Goal: Task Accomplishment & Management: Manage account settings

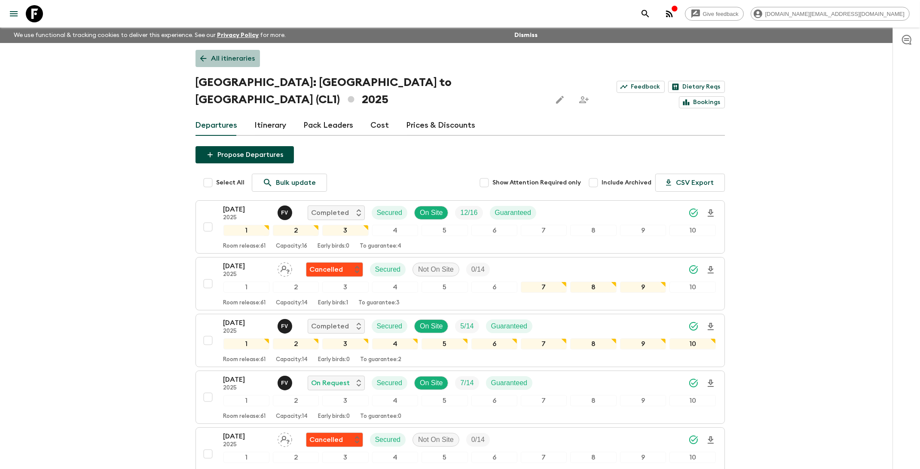
click at [233, 62] on p "All itineraries" at bounding box center [233, 58] width 44 height 10
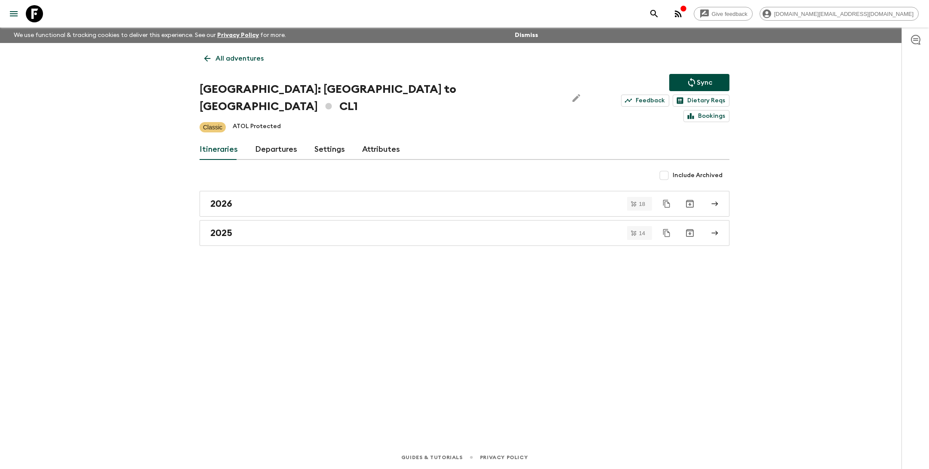
click at [240, 57] on p "All adventures" at bounding box center [239, 58] width 48 height 10
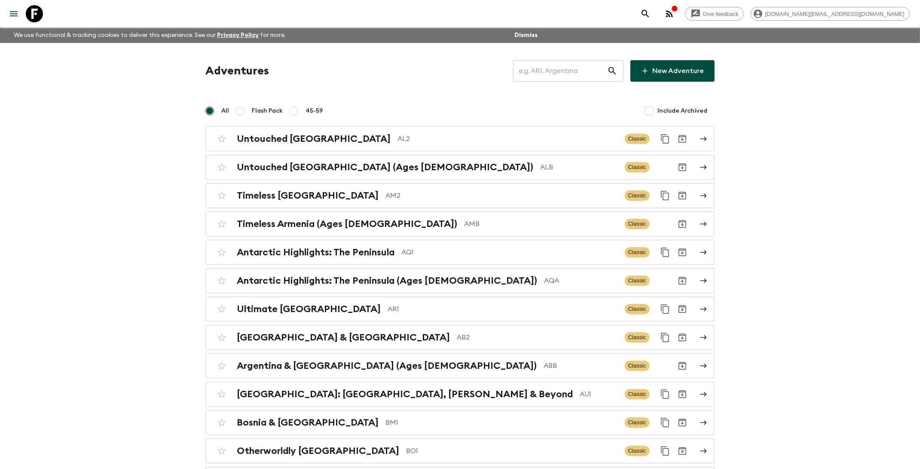
click at [566, 70] on input "text" at bounding box center [560, 71] width 94 height 24
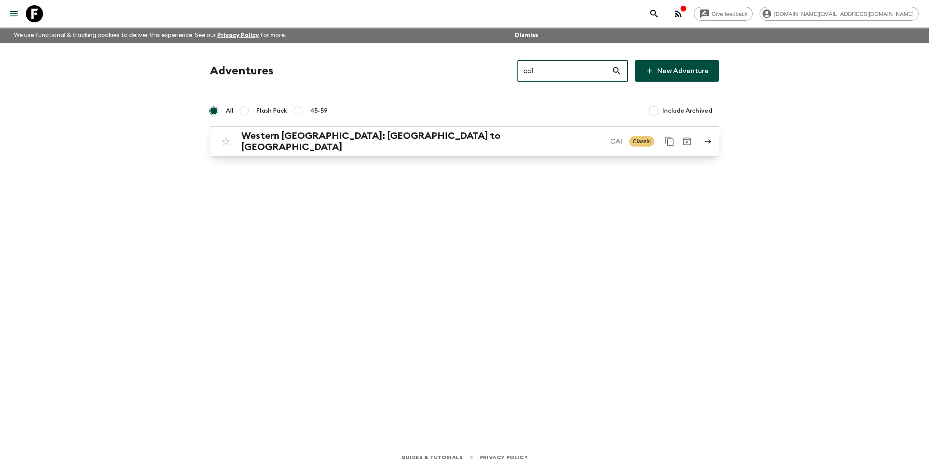
type input "ca1"
click at [610, 142] on p "CA1" at bounding box center [616, 141] width 12 height 10
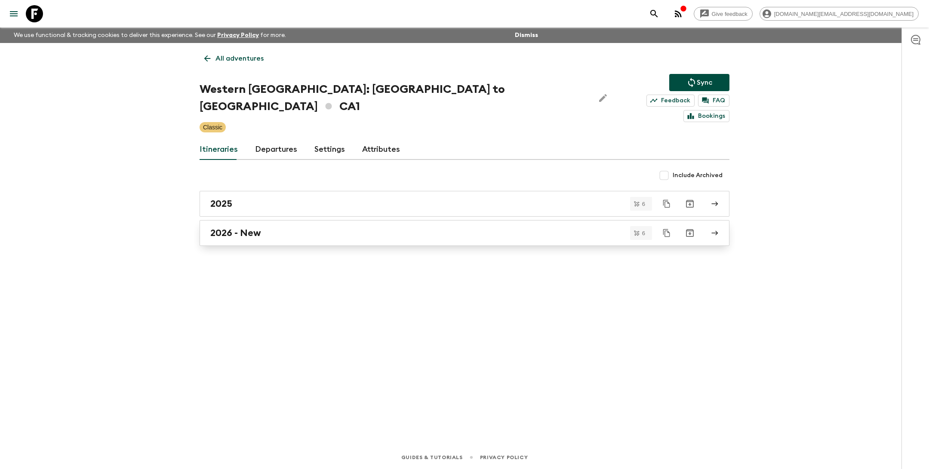
click at [429, 227] on div "2026 - New" at bounding box center [456, 232] width 492 height 11
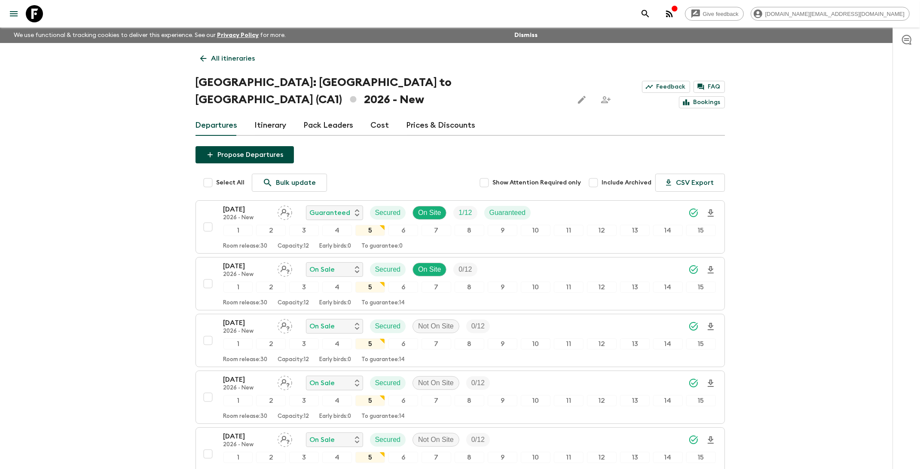
click at [206, 174] on input "Select All" at bounding box center [207, 182] width 17 height 17
checkbox input "true"
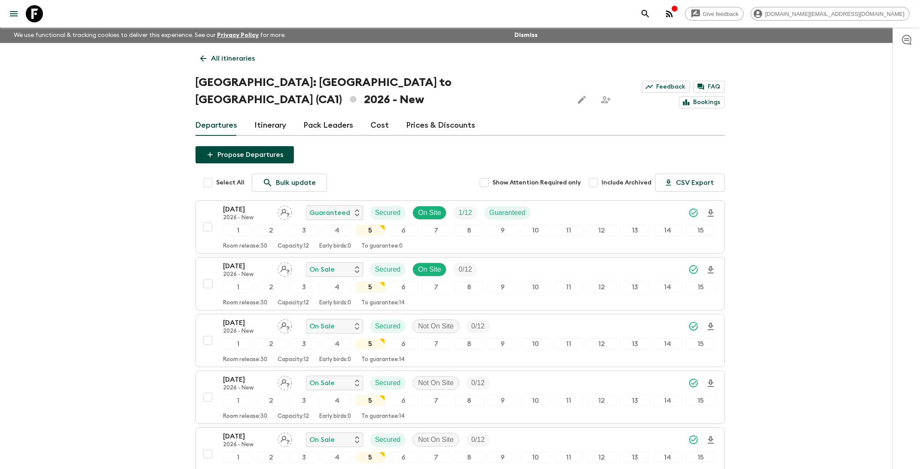
checkbox input "true"
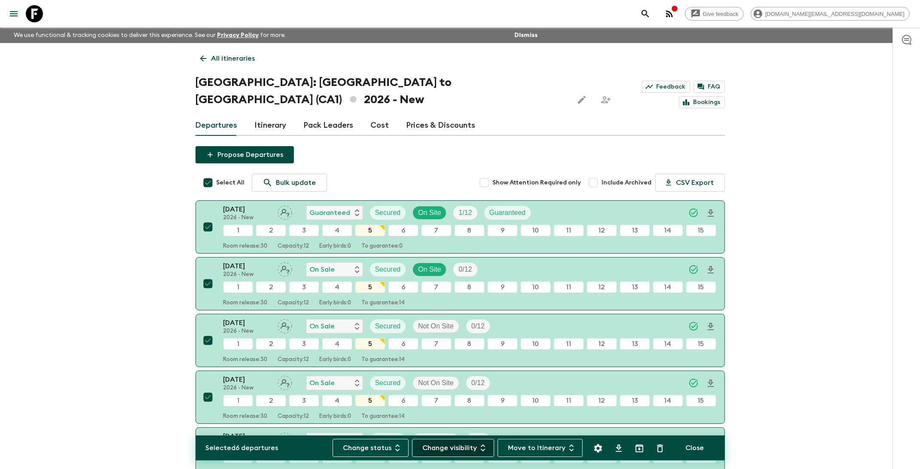
click at [447, 444] on button "Change visibility" at bounding box center [453, 448] width 82 height 18
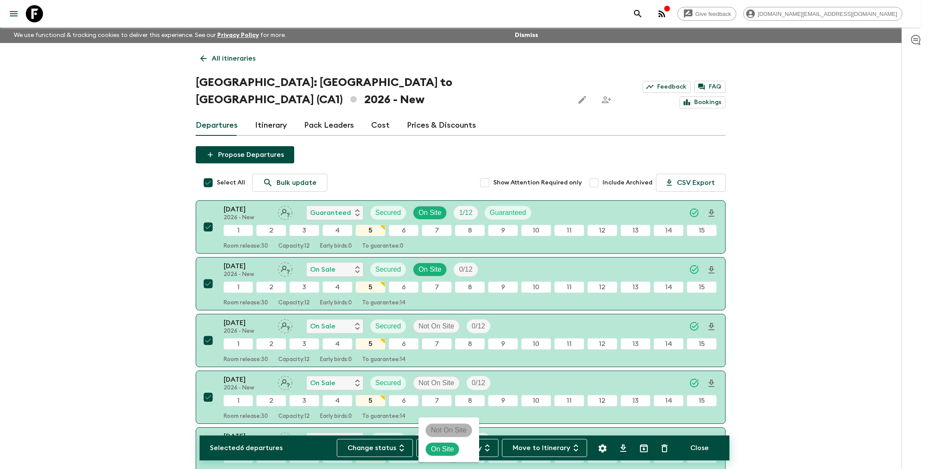
click at [466, 433] on p "Not On Site" at bounding box center [449, 430] width 36 height 10
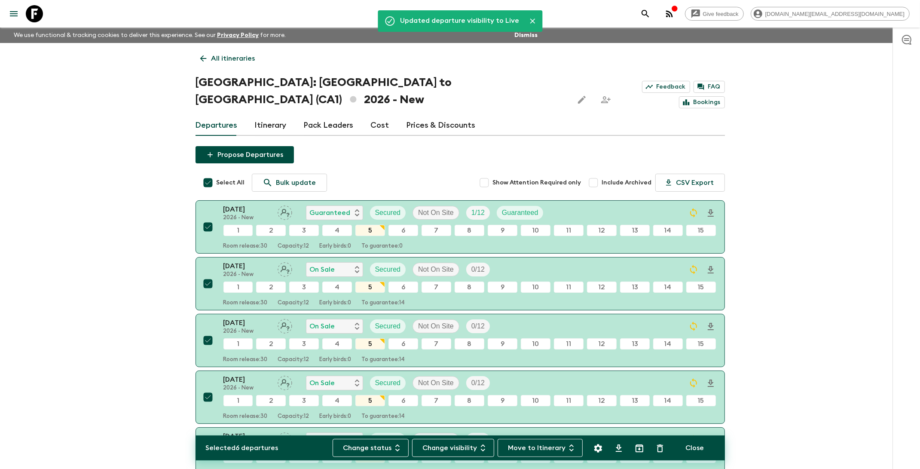
click at [761, 184] on div "Give feedback [DOMAIN_NAME][EMAIL_ADDRESS][DOMAIN_NAME] We use functional & tra…" at bounding box center [460, 308] width 920 height 616
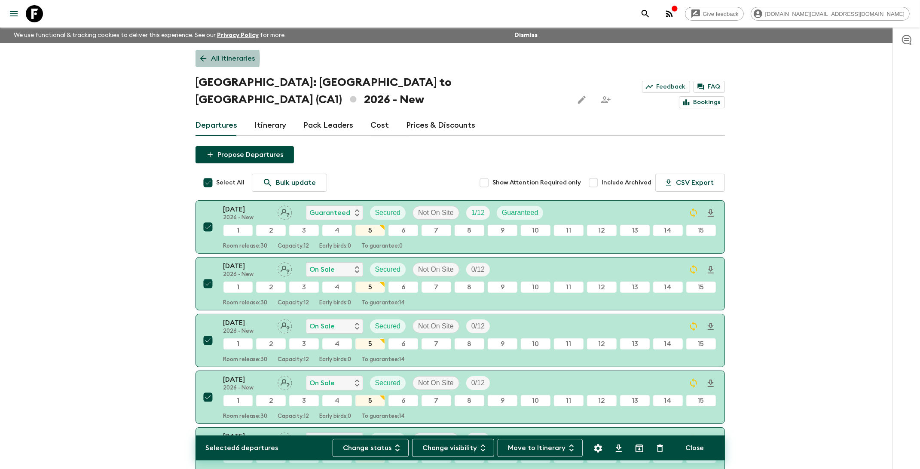
click at [210, 58] on link "All itineraries" at bounding box center [228, 58] width 64 height 17
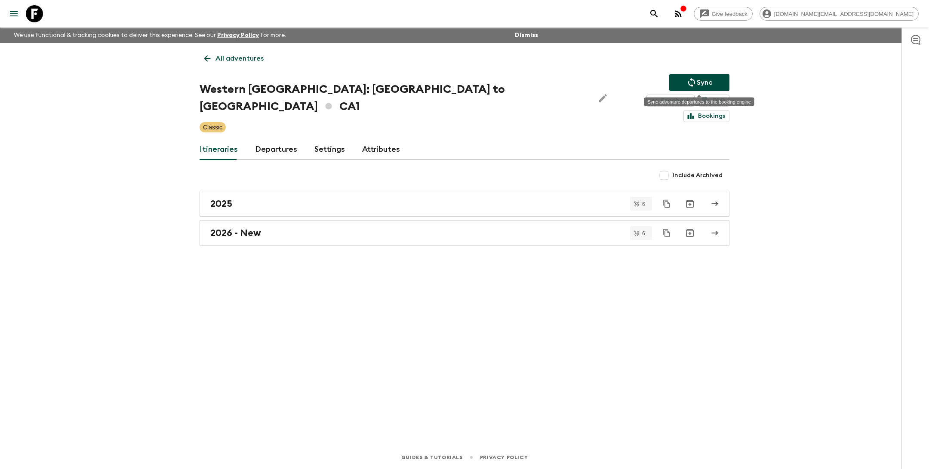
click at [698, 83] on p "Sync" at bounding box center [703, 82] width 15 height 10
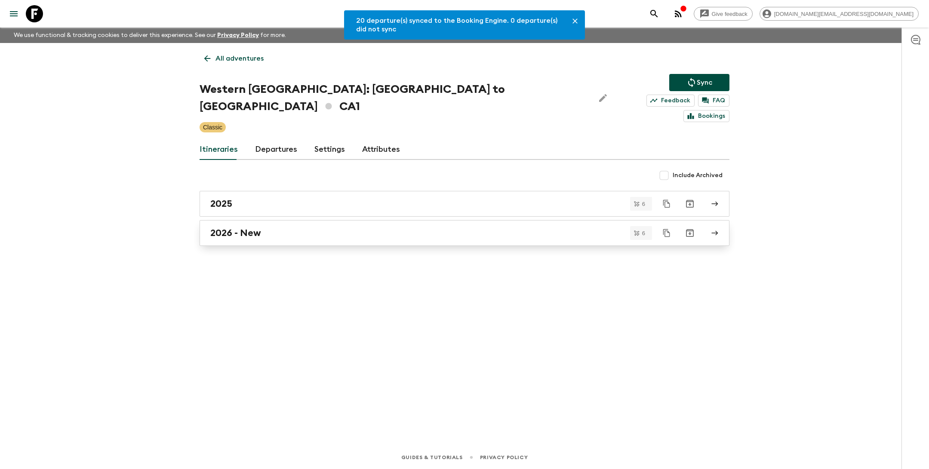
click at [324, 227] on div "2026 - New" at bounding box center [456, 232] width 492 height 11
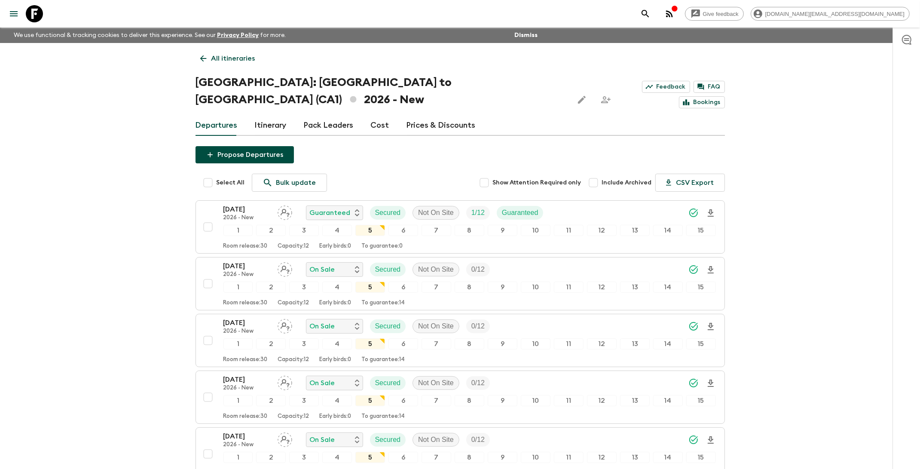
click at [208, 174] on input "Select All" at bounding box center [207, 182] width 17 height 17
checkbox input "true"
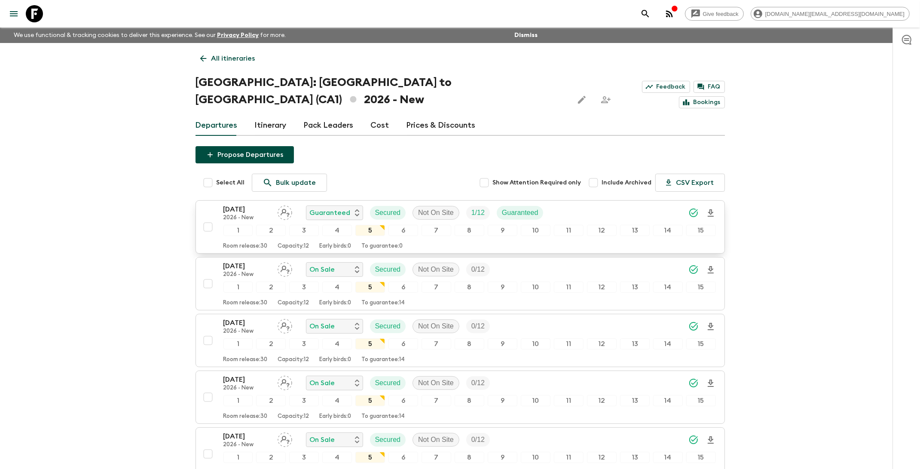
checkbox input "true"
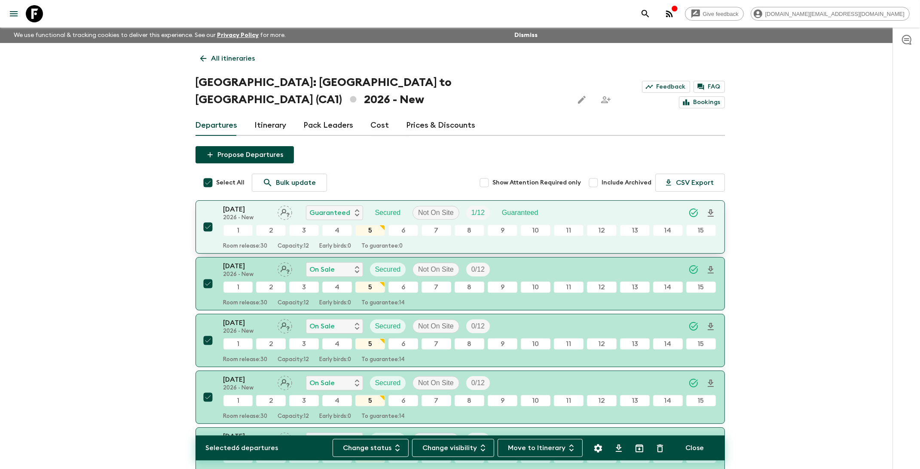
click at [210, 218] on input "checkbox" at bounding box center [207, 226] width 17 height 17
checkbox input "false"
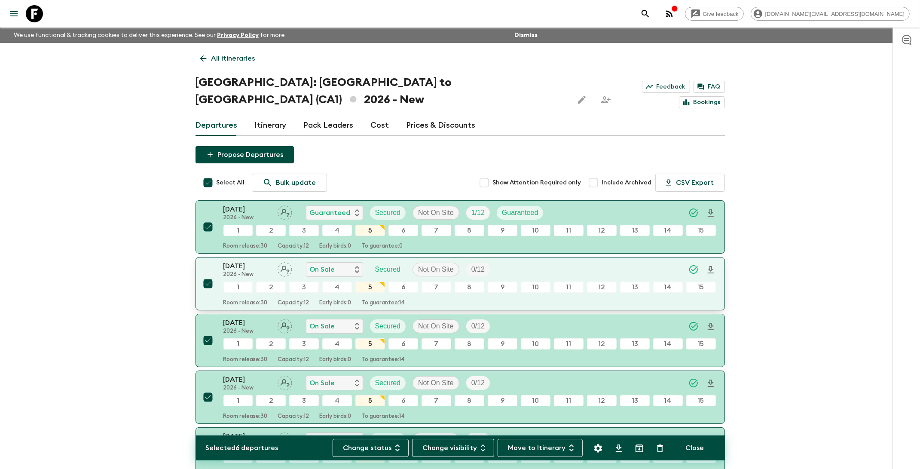
checkbox input "false"
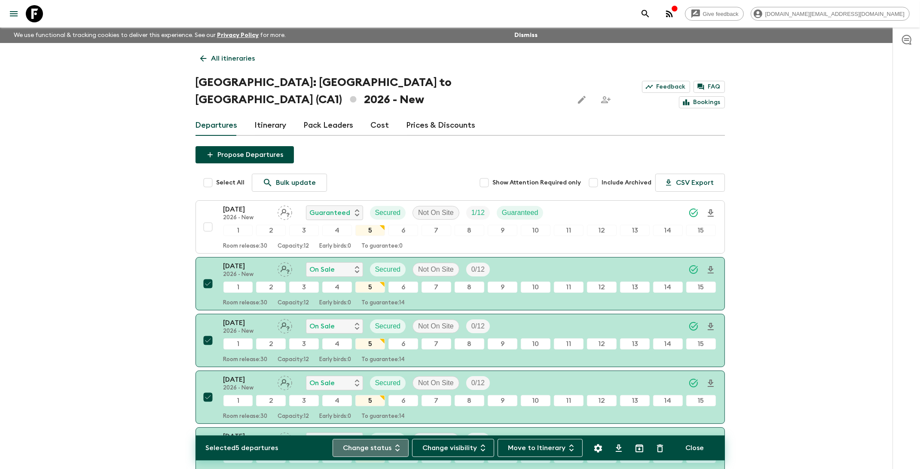
click at [369, 446] on button "Change status" at bounding box center [371, 448] width 76 height 18
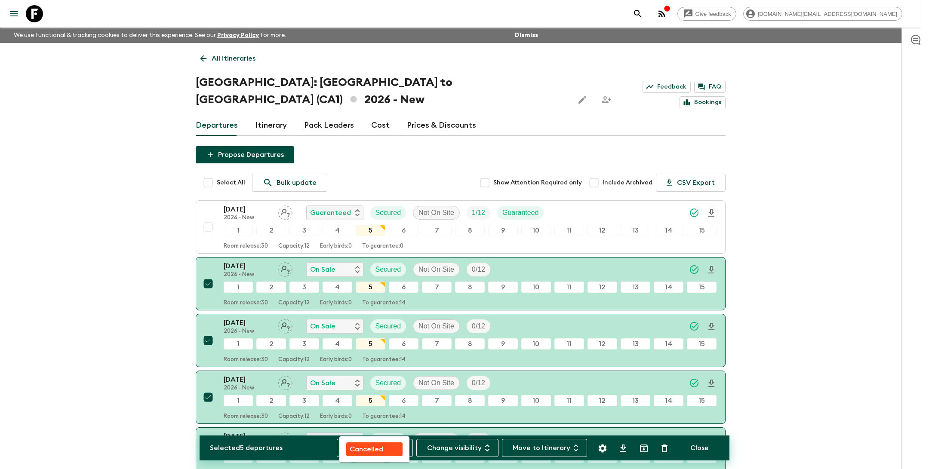
click at [384, 452] on div "Cancelled" at bounding box center [373, 449] width 49 height 10
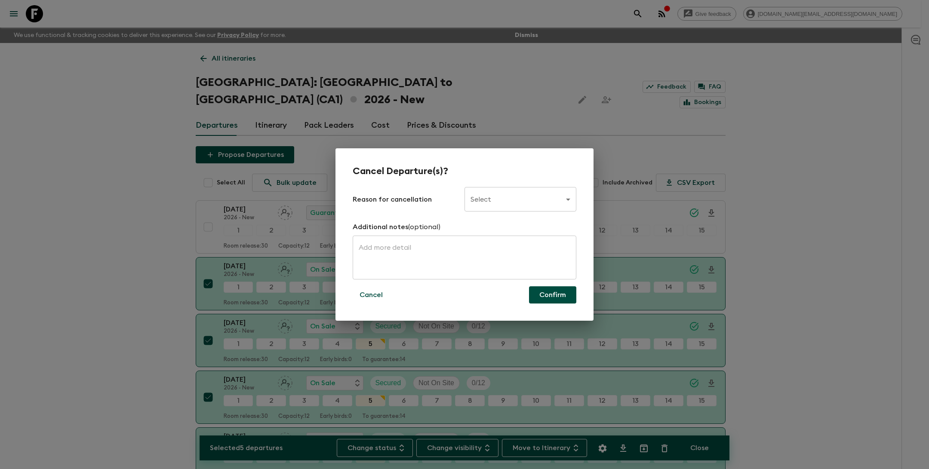
click at [487, 201] on body "Give feedback [DOMAIN_NAME][EMAIL_ADDRESS][DOMAIN_NAME] We use functional & tra…" at bounding box center [464, 308] width 929 height 616
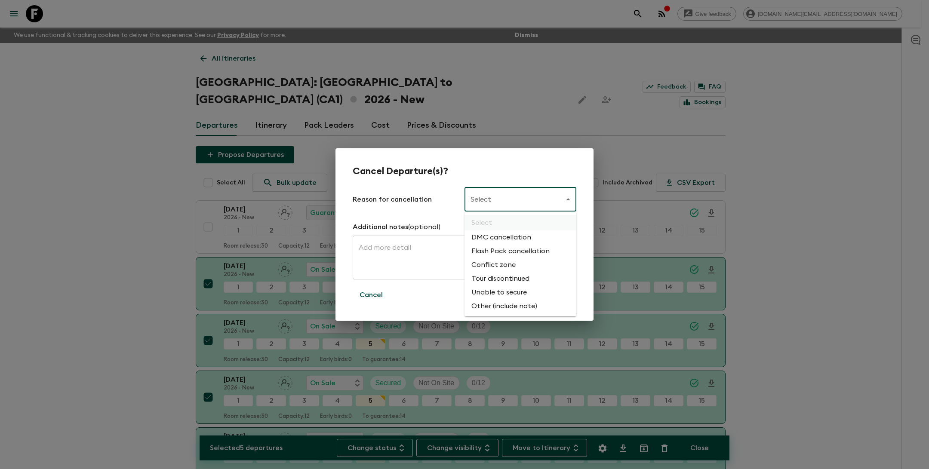
click at [496, 244] on li "Flash Pack cancellation" at bounding box center [520, 251] width 112 height 14
type input "FLASHPACK_CANCELLATION"
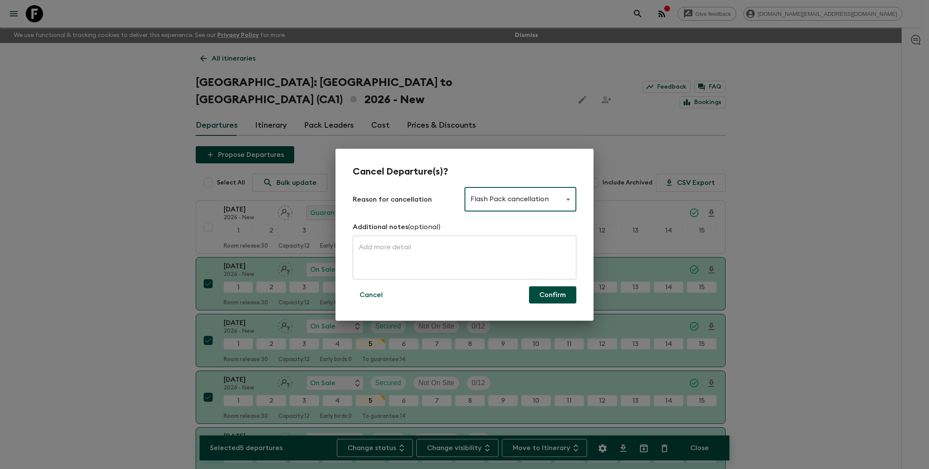
click at [553, 295] on button "Confirm" at bounding box center [552, 294] width 47 height 17
checkbox input "false"
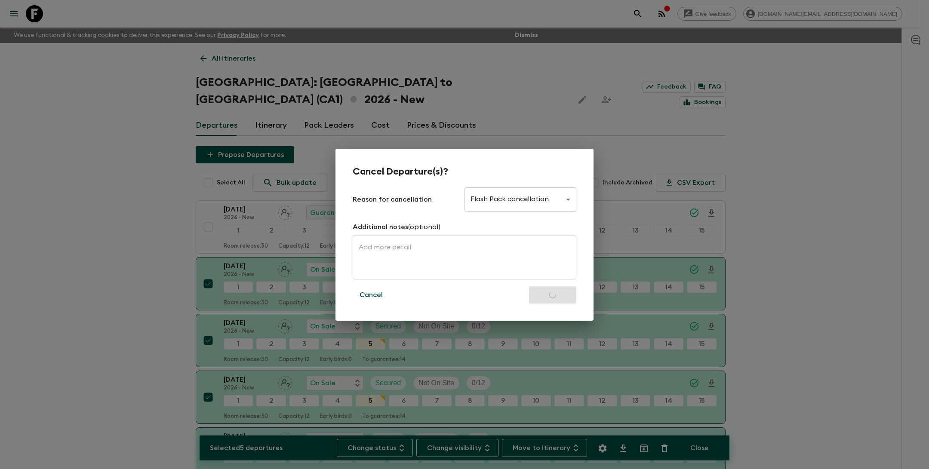
checkbox input "false"
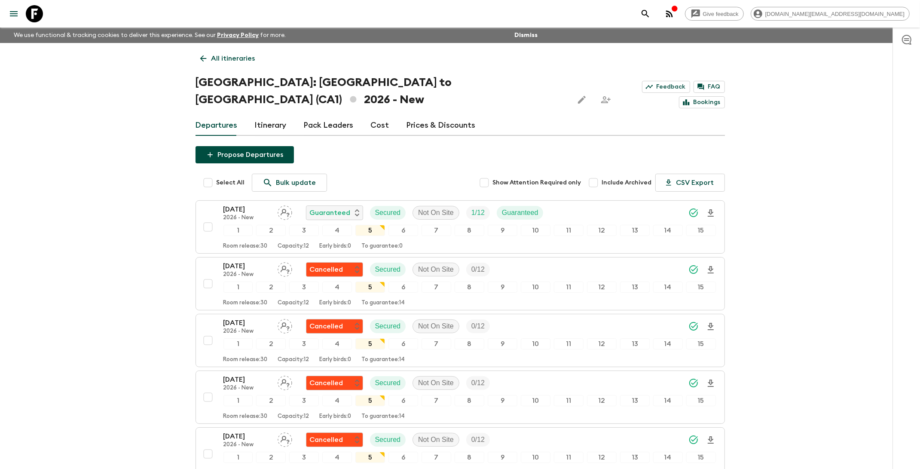
click at [229, 59] on p "All itineraries" at bounding box center [233, 58] width 44 height 10
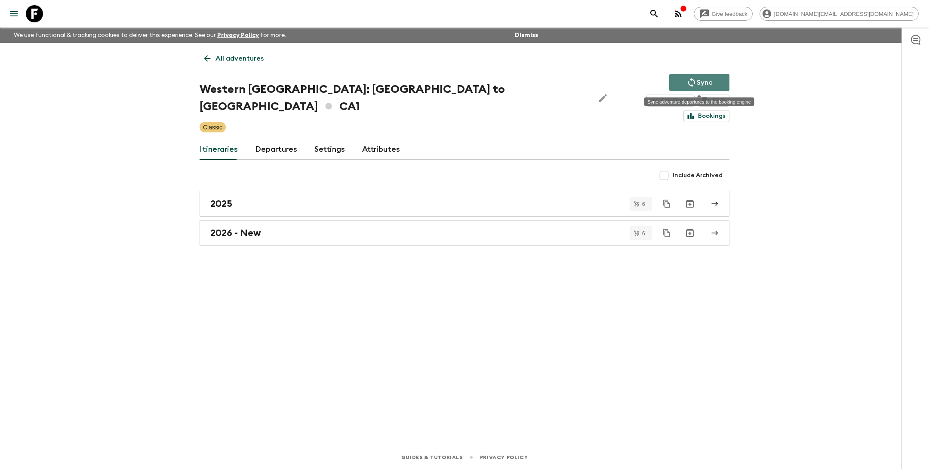
click at [696, 85] on icon "Sync adventure departures to the booking engine" at bounding box center [691, 82] width 10 height 10
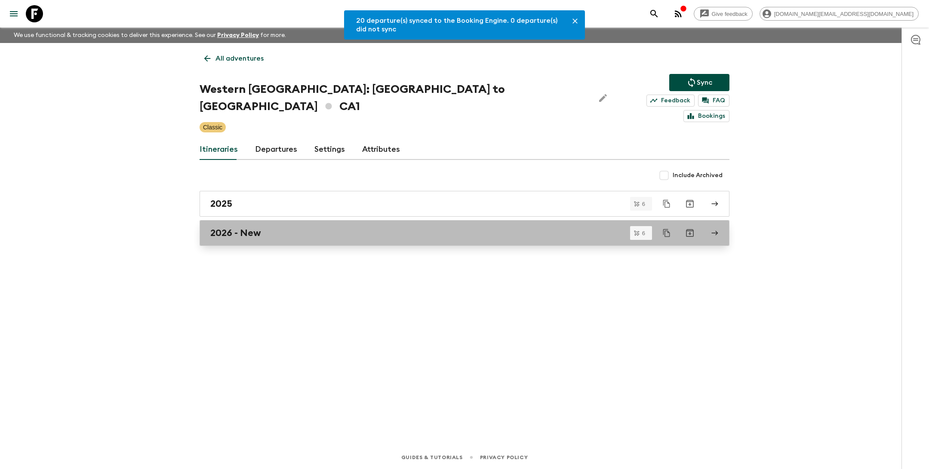
click at [421, 227] on div "2026 - New" at bounding box center [456, 232] width 492 height 11
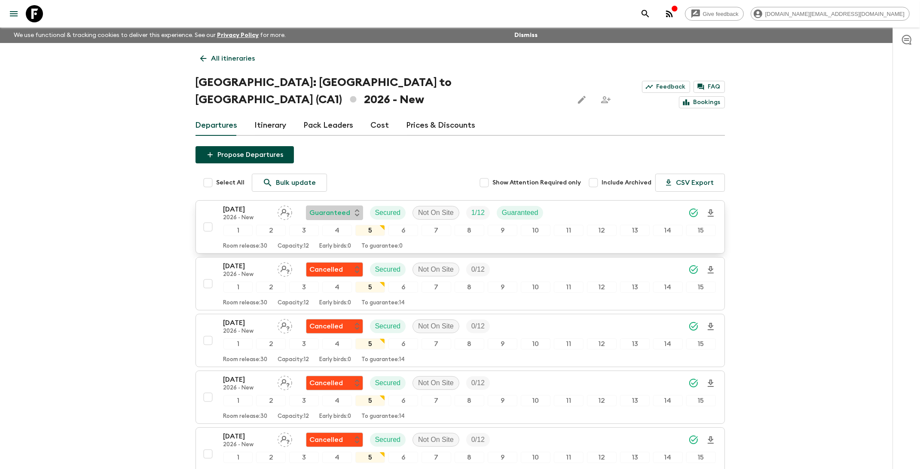
click at [327, 208] on p "Guaranteed" at bounding box center [330, 213] width 41 height 10
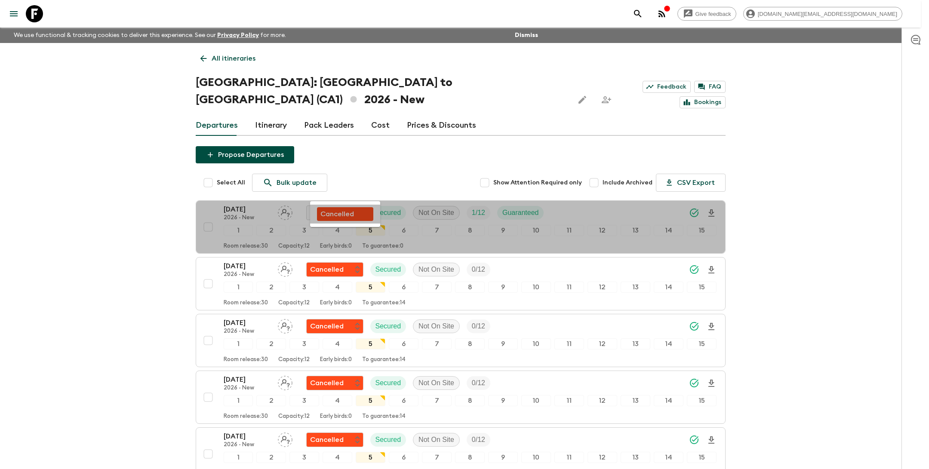
click at [337, 210] on p "Cancelled" at bounding box center [337, 214] width 34 height 10
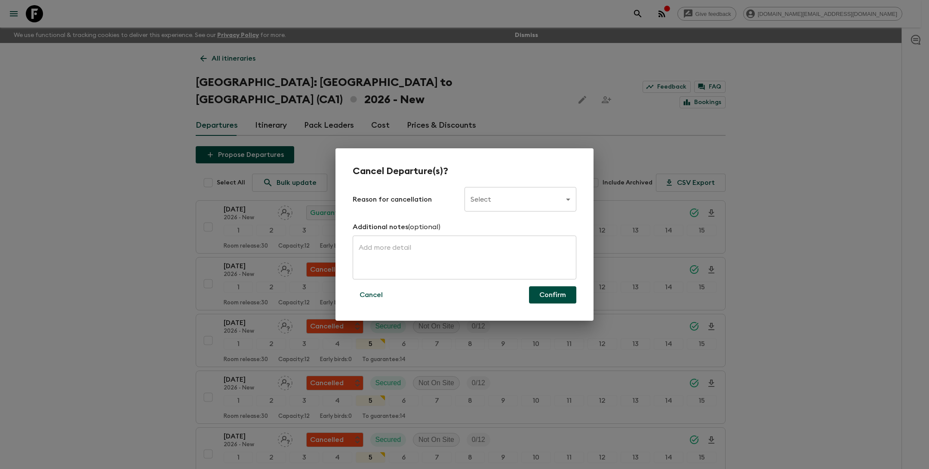
click at [522, 203] on body "Give feedback [DOMAIN_NAME][EMAIL_ADDRESS][DOMAIN_NAME] We use functional & tra…" at bounding box center [464, 308] width 929 height 616
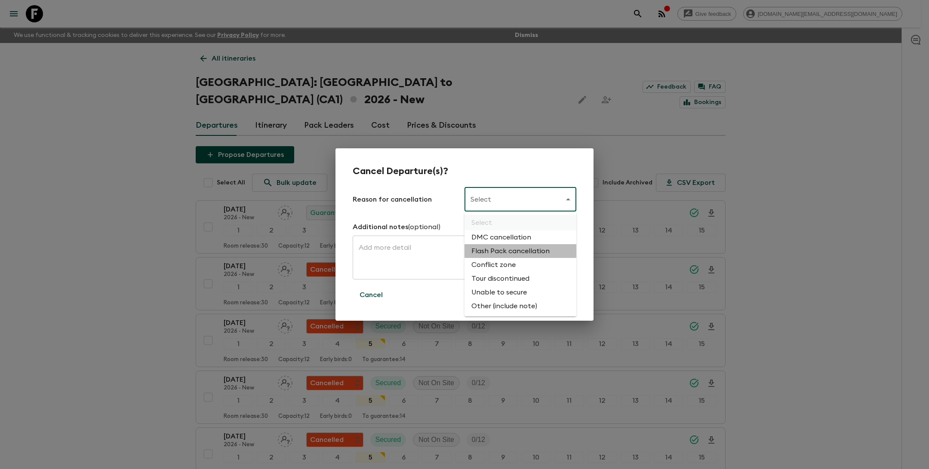
click at [516, 250] on li "Flash Pack cancellation" at bounding box center [520, 251] width 112 height 14
type input "FLASHPACK_CANCELLATION"
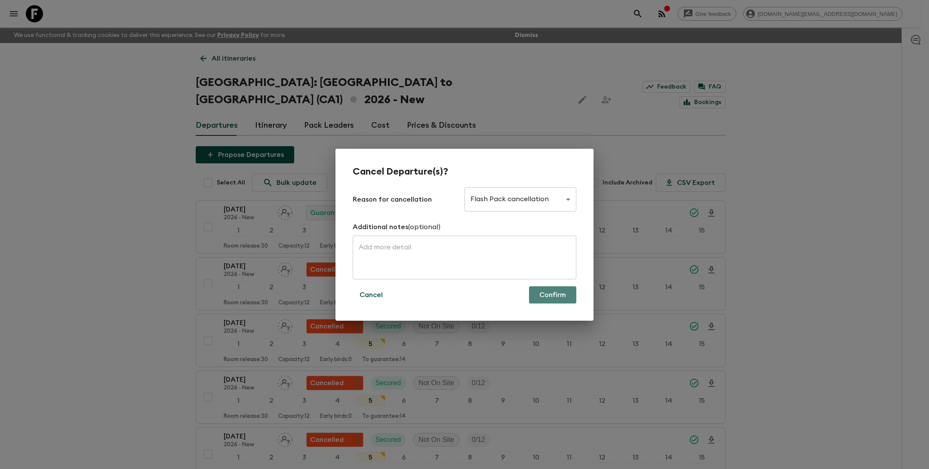
click at [557, 298] on button "Confirm" at bounding box center [552, 294] width 47 height 17
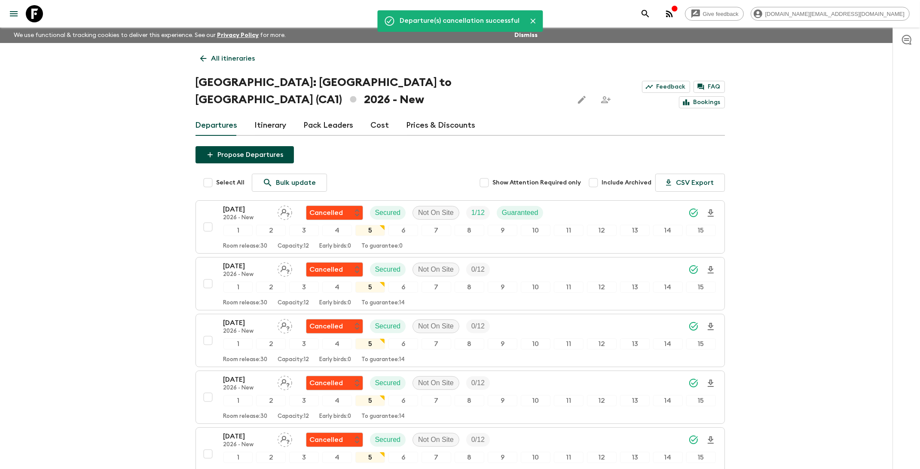
click at [230, 56] on p "All itineraries" at bounding box center [233, 58] width 44 height 10
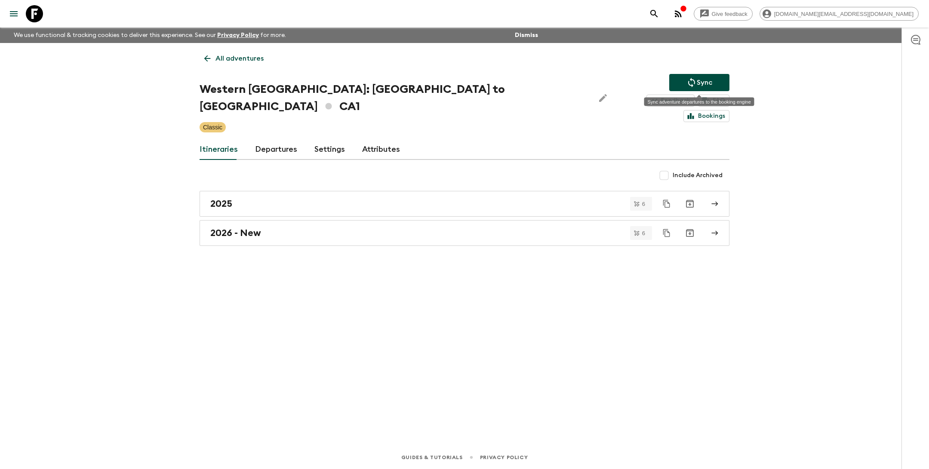
click at [710, 78] on p "Sync" at bounding box center [703, 82] width 15 height 10
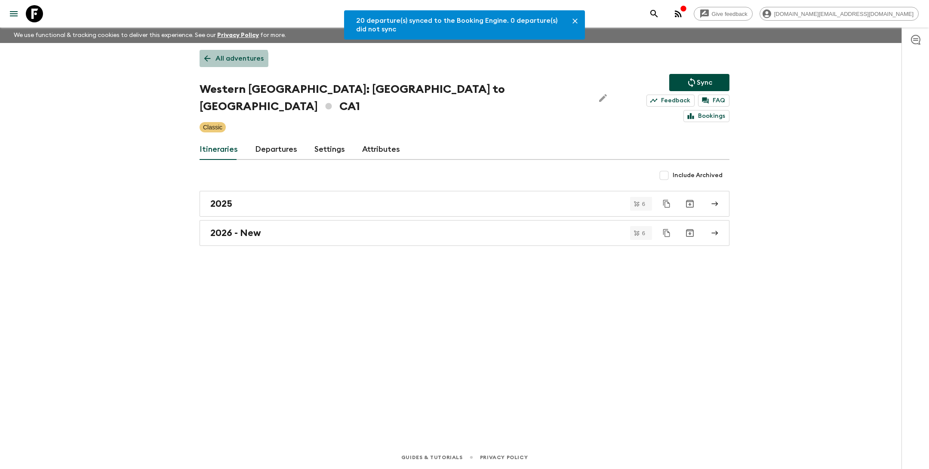
click at [230, 61] on p "All adventures" at bounding box center [239, 58] width 48 height 10
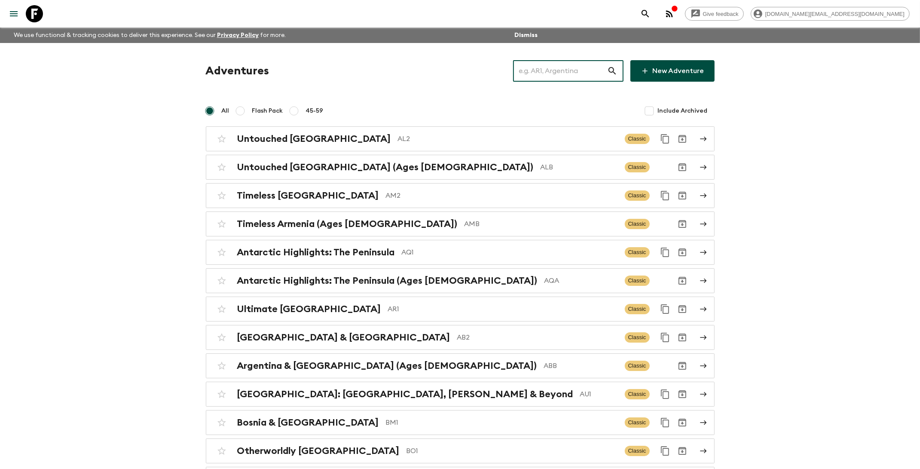
click at [530, 69] on input "text" at bounding box center [560, 71] width 94 height 24
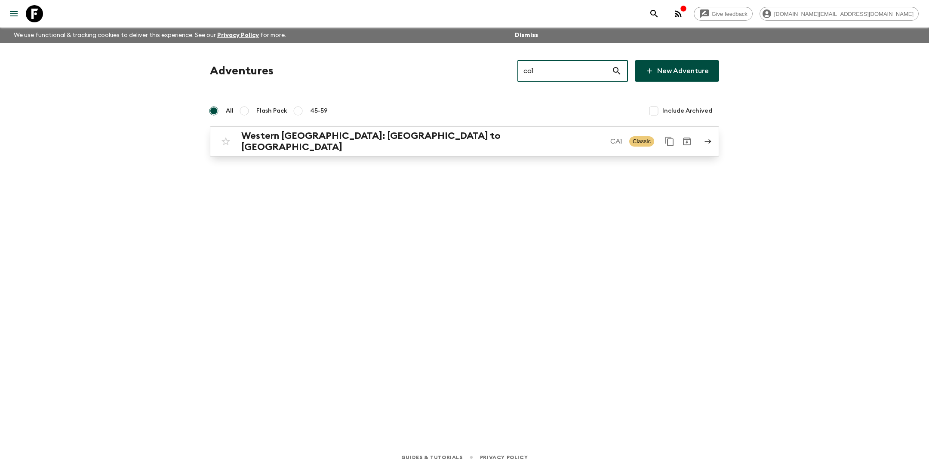
type input "ca1"
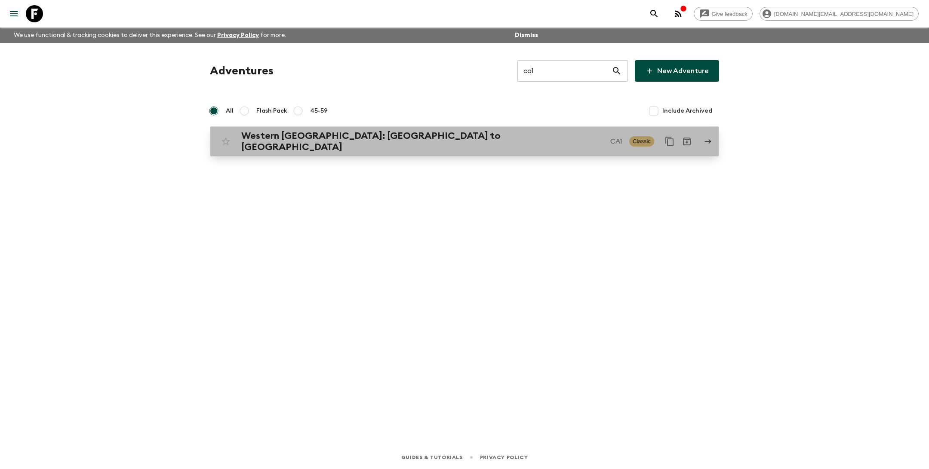
click at [610, 142] on p "CA1" at bounding box center [616, 141] width 12 height 10
